Goal: Task Accomplishment & Management: Manage account settings

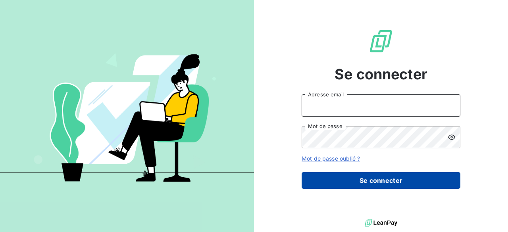
type input "m.montes@vocalcom.com"
click at [355, 181] on button "Se connecter" at bounding box center [381, 180] width 159 height 17
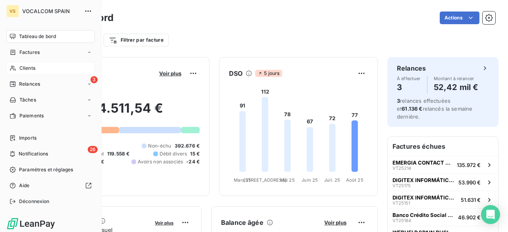
click at [21, 67] on span "Clients" at bounding box center [27, 68] width 16 height 7
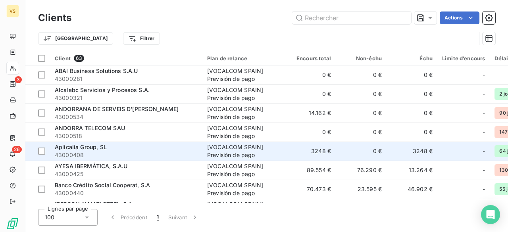
click at [98, 153] on span "43000408" at bounding box center [126, 155] width 143 height 8
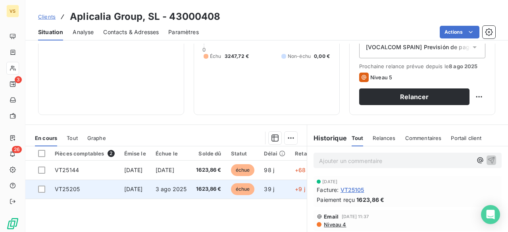
scroll to position [119, 0]
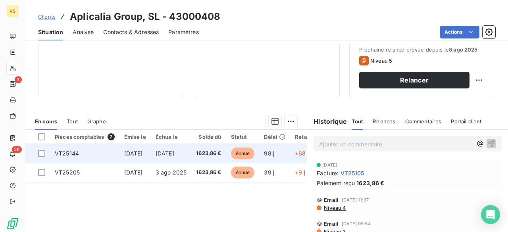
click at [252, 152] on span "échue" at bounding box center [243, 154] width 24 height 12
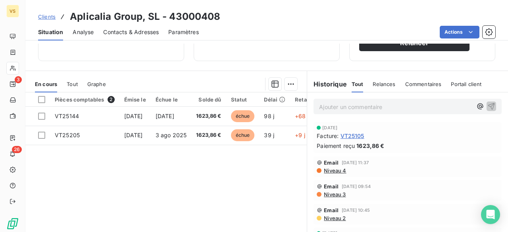
scroll to position [159, 0]
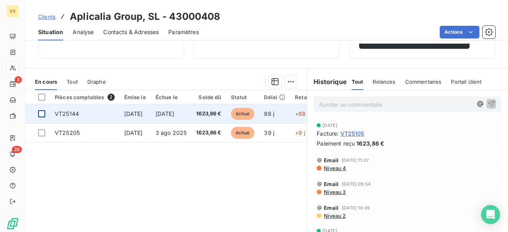
click at [41, 112] on div at bounding box center [41, 113] width 7 height 7
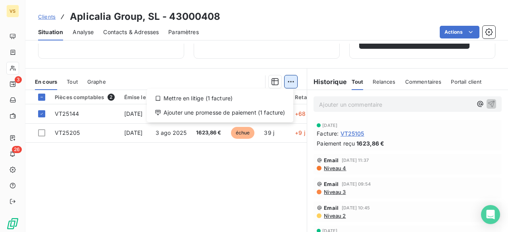
click at [284, 81] on html "VS 3 26 Clients Aplicalia Group, SL - 43000408 Situation Analyse Contacts & Adr…" at bounding box center [254, 116] width 508 height 232
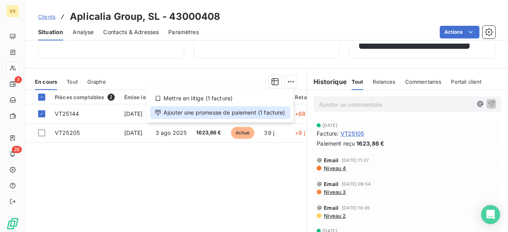
click at [213, 112] on div "Ajouter une promesse de paiement (1 facture)" at bounding box center [220, 112] width 140 height 13
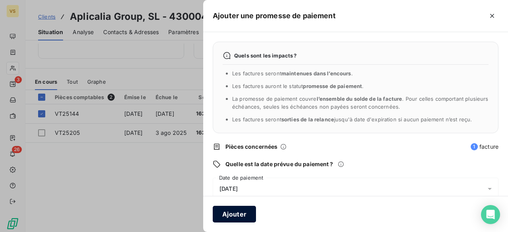
click at [240, 215] on button "Ajouter" at bounding box center [234, 214] width 43 height 17
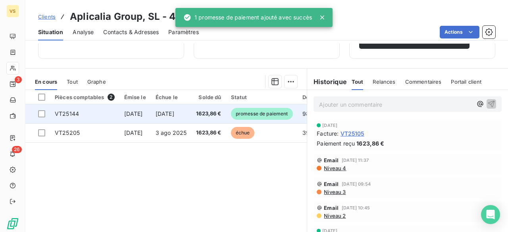
click at [272, 116] on span "promesse de paiement" at bounding box center [262, 114] width 62 height 12
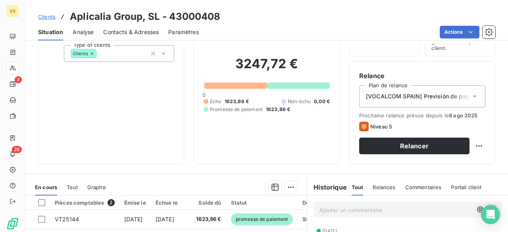
scroll to position [159, 0]
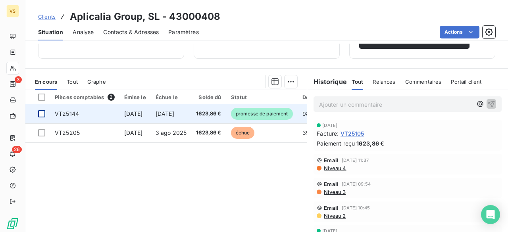
click at [41, 115] on div at bounding box center [41, 113] width 7 height 7
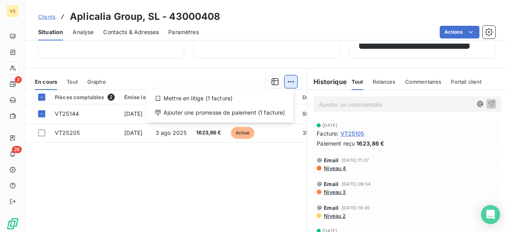
click at [289, 80] on html "VS 3 26 Clients Aplicalia Group, SL - 43000408 Situation Analyse Contacts & Adr…" at bounding box center [254, 116] width 508 height 232
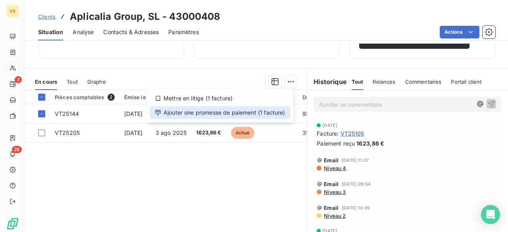
click at [256, 112] on div "Ajouter une promesse de paiement (1 facture)" at bounding box center [220, 112] width 140 height 13
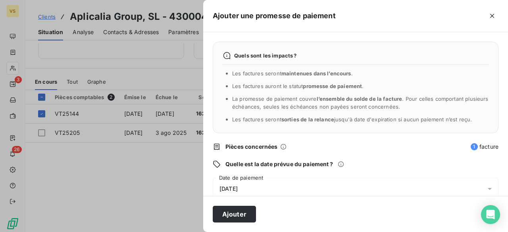
click at [486, 190] on icon at bounding box center [490, 189] width 8 height 8
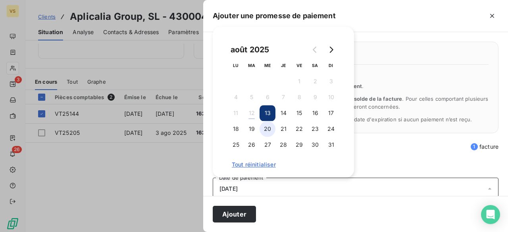
click at [264, 126] on button "20" at bounding box center [268, 129] width 16 height 16
click at [270, 131] on button "20" at bounding box center [268, 129] width 16 height 16
click at [265, 126] on button "20" at bounding box center [268, 129] width 16 height 16
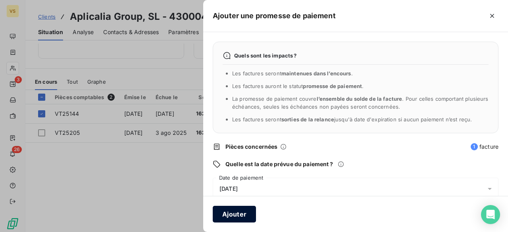
click at [236, 211] on button "Ajouter" at bounding box center [234, 214] width 43 height 17
